Goal: Task Accomplishment & Management: Manage account settings

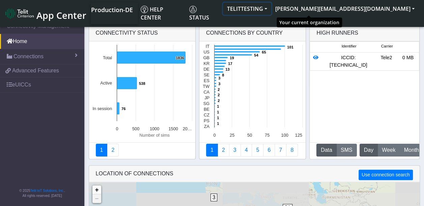
click at [271, 10] on button "TELITTESTING" at bounding box center [247, 9] width 48 height 12
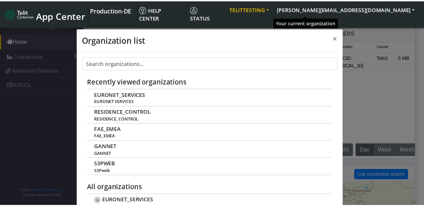
scroll to position [2, 0]
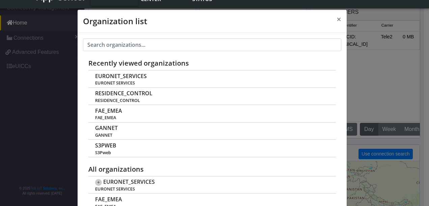
click at [383, 12] on div "Organization list × Recently viewed organizations EURONET_SERVICES EURONET SERV…" at bounding box center [214, 103] width 429 height 206
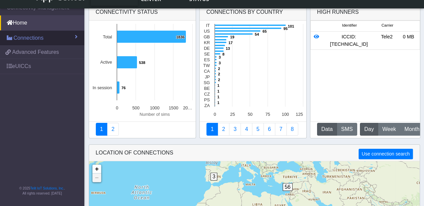
click at [69, 36] on link "Connections" at bounding box center [42, 38] width 84 height 15
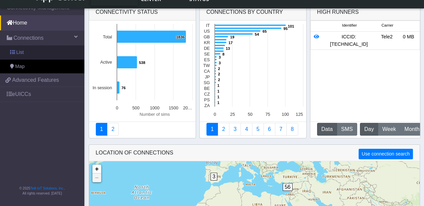
click at [28, 55] on link "List" at bounding box center [42, 53] width 84 height 14
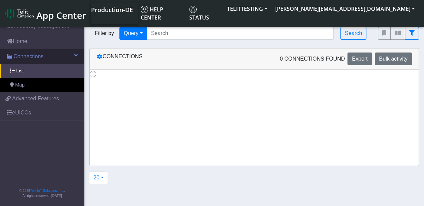
click at [18, 50] on link "Connections" at bounding box center [42, 56] width 84 height 15
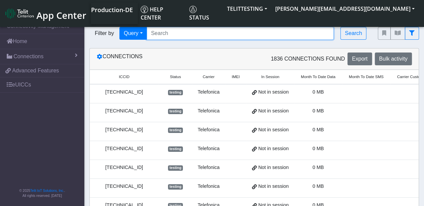
click at [170, 39] on input "Search..." at bounding box center [240, 33] width 187 height 13
paste input "89358151000010037524"
type input "89358151000010037524"
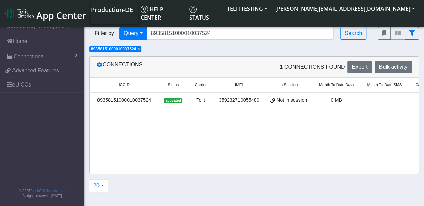
click at [147, 99] on div "89358151000010037524" at bounding box center [124, 100] width 61 height 7
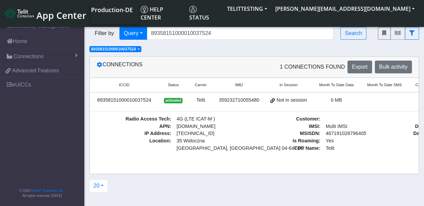
drag, startPoint x: 215, startPoint y: 160, endPoint x: 266, endPoint y: 155, distance: 51.5
click at [266, 155] on div "ICCID Status Carrier IMEI In Session Month To Date Data Month To Date SMS Carri…" at bounding box center [254, 120] width 329 height 84
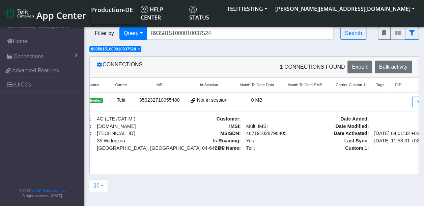
scroll to position [0, 80]
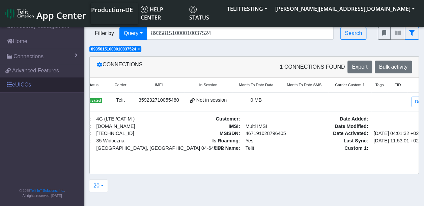
click at [23, 84] on link "eUICCs" at bounding box center [42, 85] width 84 height 15
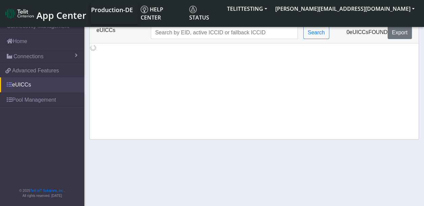
click at [9, 86] on span at bounding box center [9, 84] width 5 height 5
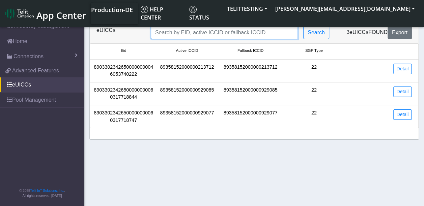
click at [209, 33] on input "Search..." at bounding box center [224, 32] width 147 height 13
paste input "89358151000010037524"
type input "89358151000010037524"
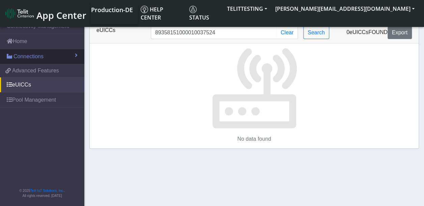
click at [35, 57] on span "Connections" at bounding box center [28, 57] width 30 height 8
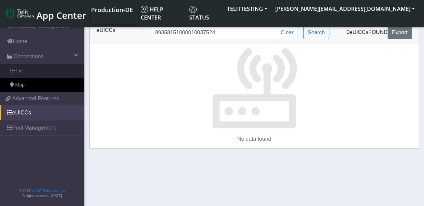
click at [23, 69] on link "List" at bounding box center [42, 71] width 84 height 14
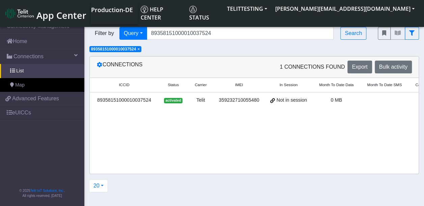
click at [191, 98] on td "Telit" at bounding box center [200, 101] width 25 height 19
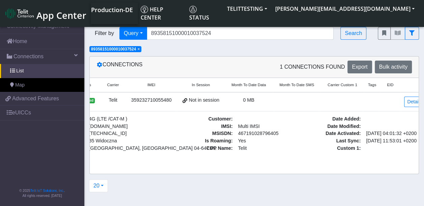
scroll to position [0, 91]
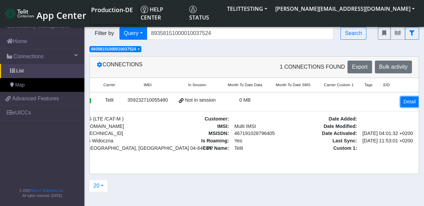
click at [405, 99] on link "Detail" at bounding box center [409, 102] width 18 height 10
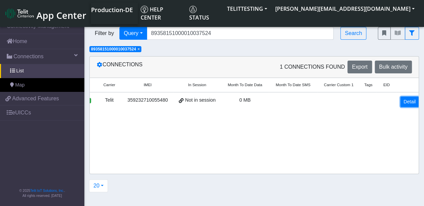
scroll to position [0, 90]
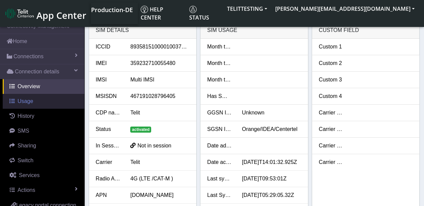
click at [22, 103] on span "Usage" at bounding box center [26, 102] width 16 height 6
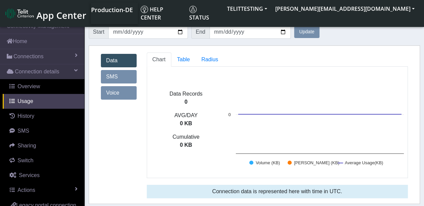
click at [120, 95] on link "Voice" at bounding box center [119, 92] width 36 height 13
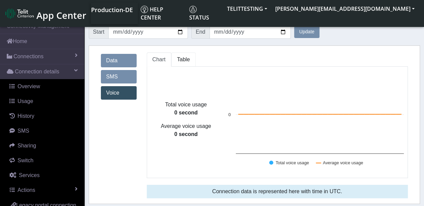
click at [183, 57] on span "Table" at bounding box center [183, 60] width 13 height 6
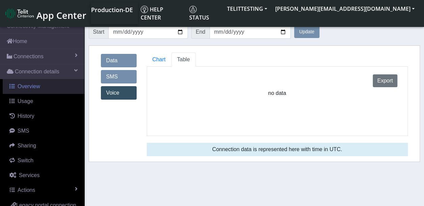
click at [33, 84] on span "Overview" at bounding box center [29, 87] width 23 height 6
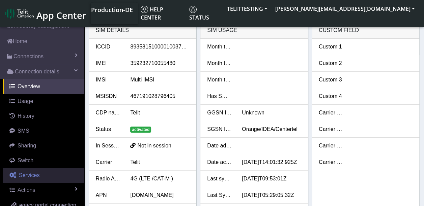
click at [24, 173] on span "Services" at bounding box center [29, 176] width 21 height 6
select select "2: 6"
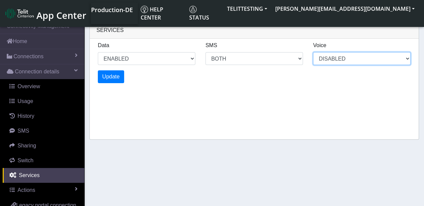
click at [399, 58] on select "DISABLED" at bounding box center [362, 58] width 98 height 13
click at [404, 58] on select "DISABLED" at bounding box center [362, 58] width 98 height 13
drag, startPoint x: 404, startPoint y: 58, endPoint x: 371, endPoint y: 66, distance: 34.0
click at [393, 62] on select "DISABLED" at bounding box center [362, 58] width 98 height 13
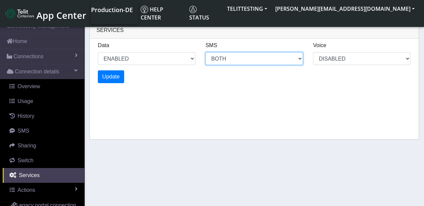
select select "2: 0"
select select "6: 6"
select select "1: 0"
click at [254, 64] on select "MO MT BOTH DISABLED" at bounding box center [254, 58] width 98 height 13
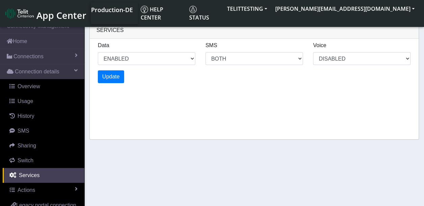
click at [366, 117] on div "Services Data ENABLED DISABLED SMS MO MT BOTH DISABLED Voice DISABLED Update" at bounding box center [254, 81] width 330 height 118
select select "4: 0"
select select "10: 6"
select select "2: 0"
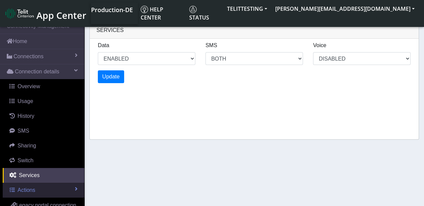
click at [27, 192] on span "Actions" at bounding box center [27, 191] width 18 height 6
click at [30, 192] on span "Actions" at bounding box center [27, 191] width 18 height 6
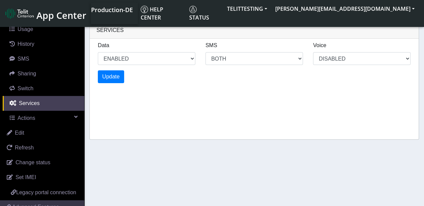
scroll to position [88, 0]
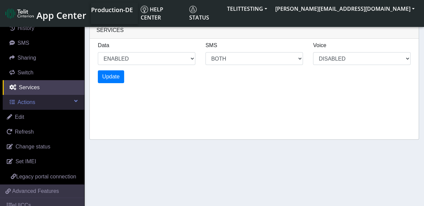
click at [27, 100] on span "Actions" at bounding box center [27, 103] width 18 height 6
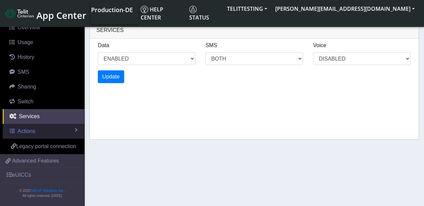
scroll to position [66, 0]
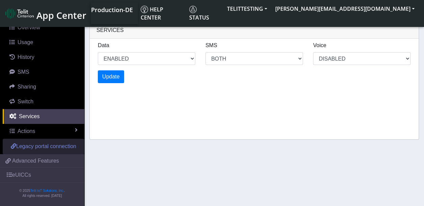
drag, startPoint x: 50, startPoint y: 145, endPoint x: 40, endPoint y: 146, distance: 10.2
click at [40, 146] on span "Legacy portal connection" at bounding box center [46, 147] width 60 height 6
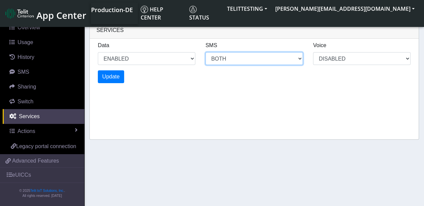
click at [266, 55] on select "MO MT BOTH DISABLED" at bounding box center [254, 58] width 98 height 13
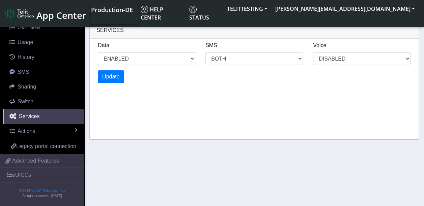
click at [164, 110] on div "Services Data ENABLED DISABLED SMS MO MT BOTH DISABLED Voice DISABLED Update" at bounding box center [254, 81] width 330 height 118
select select "6: 0"
select select "14: 6"
select select "3: 0"
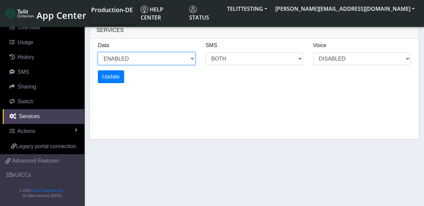
click at [191, 59] on select "ENABLED DISABLED" at bounding box center [147, 58] width 98 height 13
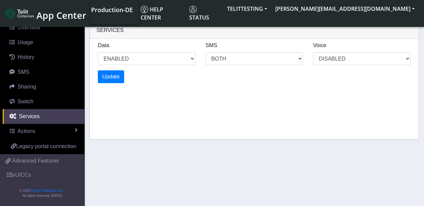
select select "8: 0"
select select "18: 6"
select select "4: 0"
click at [291, 107] on div "Services Data ENABLED DISABLED SMS MO MT BOTH DISABLED Voice DISABLED Update" at bounding box center [254, 81] width 330 height 118
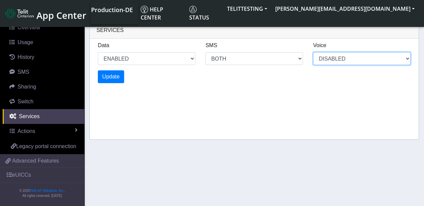
click at [373, 60] on select "DISABLED" at bounding box center [362, 58] width 98 height 13
click at [374, 58] on select "DISABLED" at bounding box center [362, 58] width 98 height 13
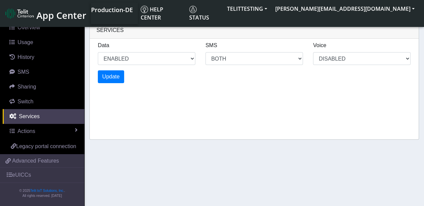
select select "10: 0"
select select "22: 6"
select select "5: 0"
click at [30, 161] on span "Advanced Features" at bounding box center [35, 161] width 47 height 8
select select "12: 0"
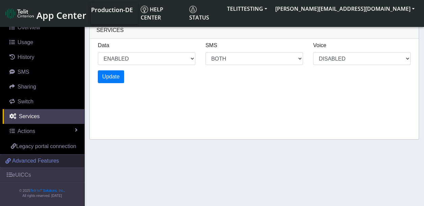
select select "26: 6"
select select "6: 0"
